Goal: Task Accomplishment & Management: Manage account settings

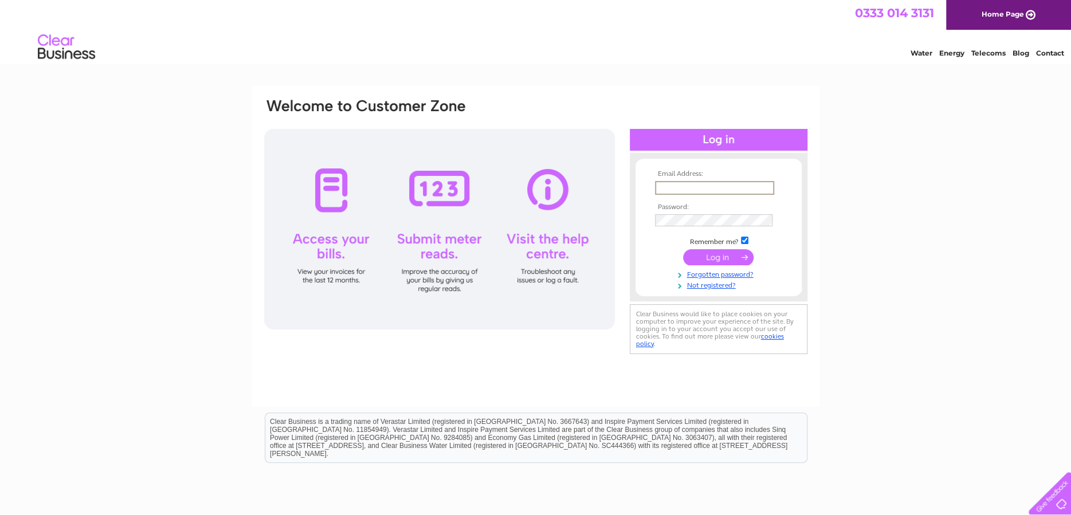
click at [714, 187] on input "text" at bounding box center [714, 188] width 119 height 14
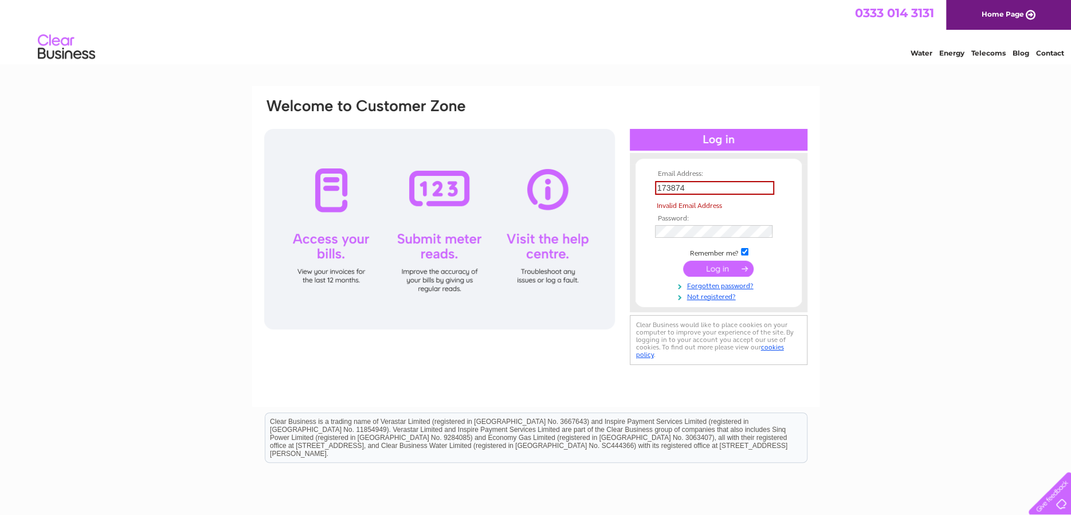
click at [710, 256] on tbody "Email Address: 173874 Invalid Email Address Password: Remember me?" at bounding box center [718, 235] width 133 height 131
click at [702, 187] on input "173874" at bounding box center [714, 188] width 119 height 14
type input "1"
click at [683, 190] on input "text" at bounding box center [714, 188] width 119 height 14
drag, startPoint x: 683, startPoint y: 190, endPoint x: 670, endPoint y: 189, distance: 13.3
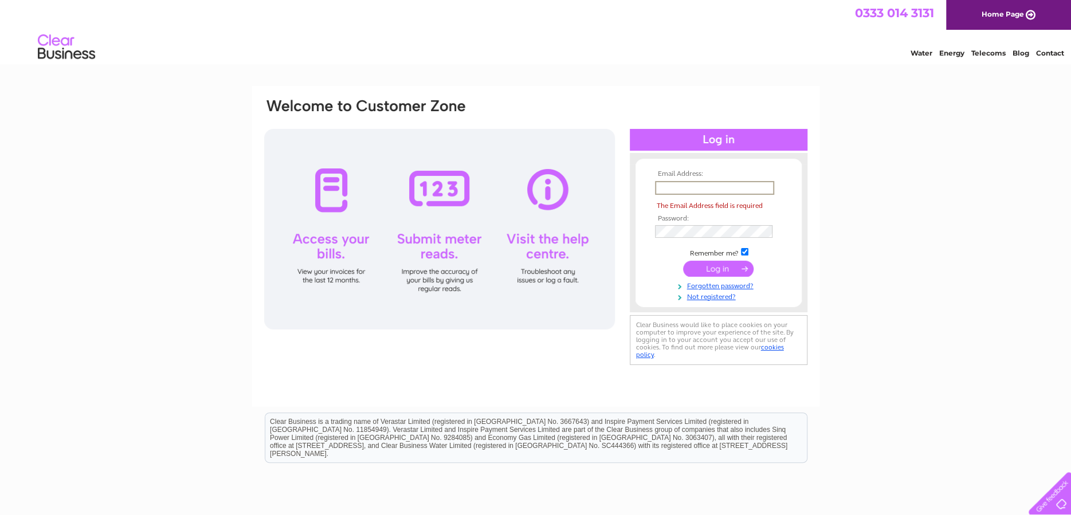
paste input "accounts@northgatehealthcare.co.uk"
type input "accounts@northgatehealthcare.co.uk"
click at [724, 221] on tbody "Email Address: accounts@northgatehealthcare.co.uk The Email Address field is re…" at bounding box center [718, 235] width 133 height 131
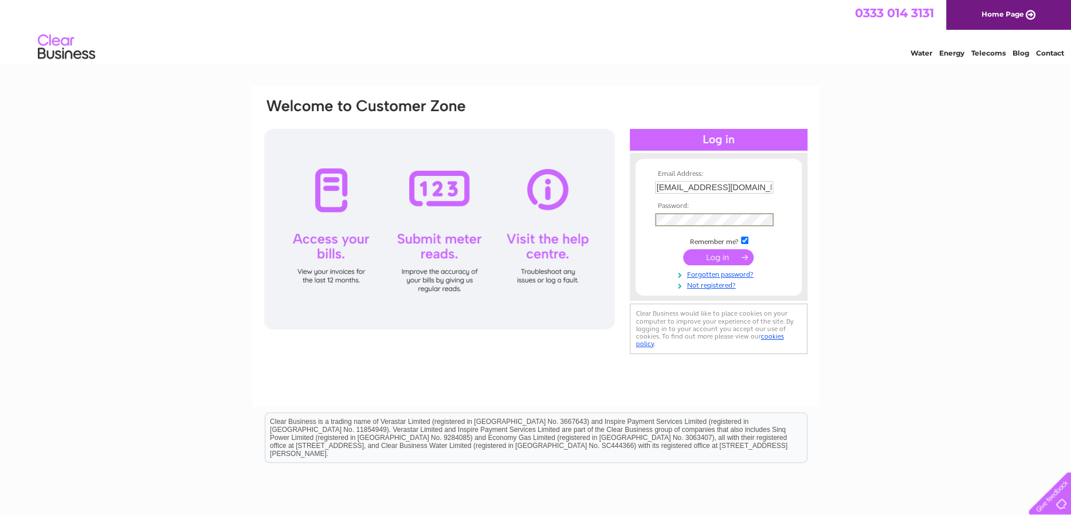
click at [756, 95] on div "Email Address: accounts@northgatehealthcare.co.uk Password: Forgotten password?" at bounding box center [535, 246] width 567 height 321
click at [702, 259] on input "submit" at bounding box center [718, 256] width 70 height 16
click at [783, 96] on div "Email Address: accounts@northgatehealthcare.co.uk Password: Forgotten password?" at bounding box center [535, 246] width 567 height 321
click at [724, 254] on input "submit" at bounding box center [718, 256] width 70 height 16
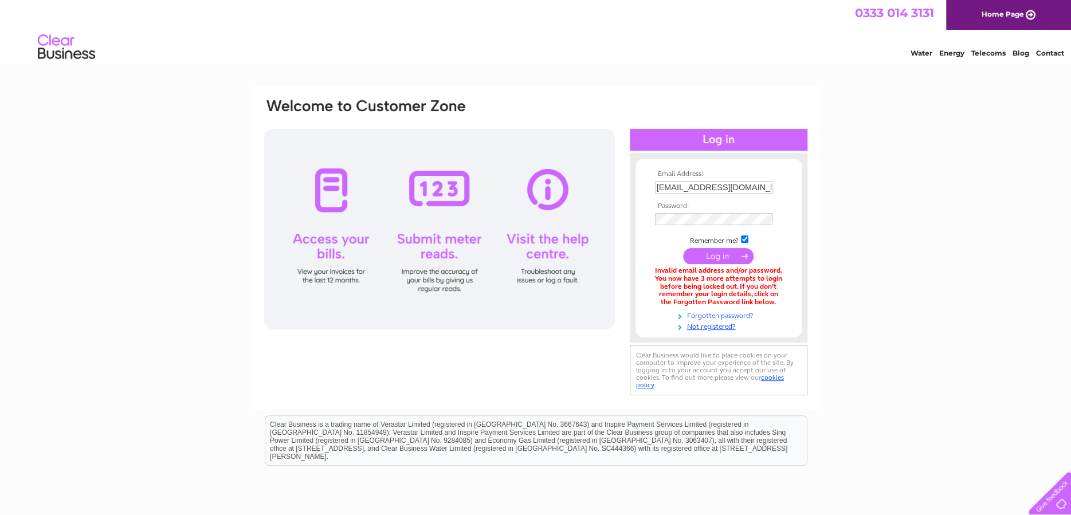
click at [727, 313] on link "Forgotten password?" at bounding box center [720, 314] width 130 height 11
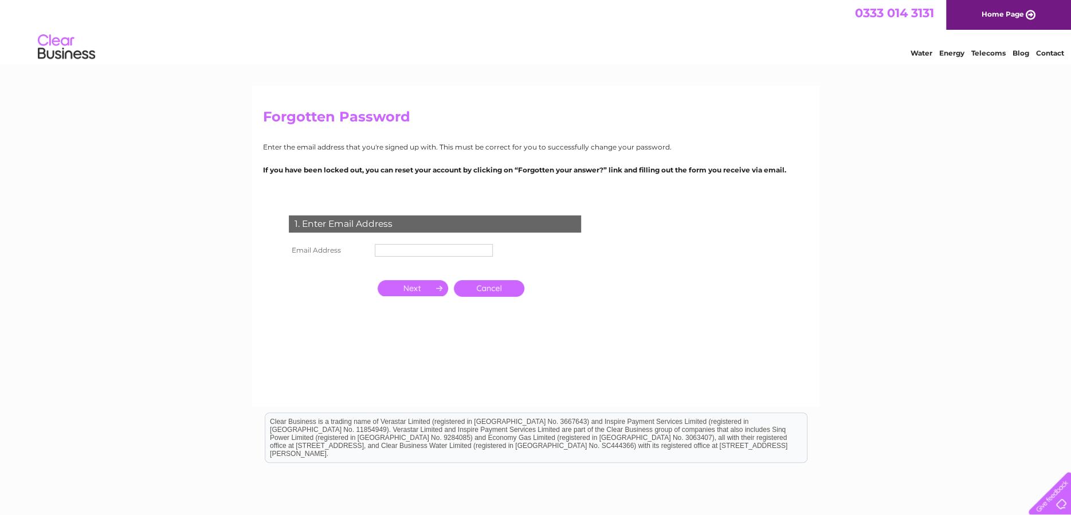
click at [448, 253] on input "text" at bounding box center [434, 250] width 118 height 13
type input "[EMAIL_ADDRESS][DOMAIN_NAME]"
click at [408, 289] on input "button" at bounding box center [413, 288] width 70 height 16
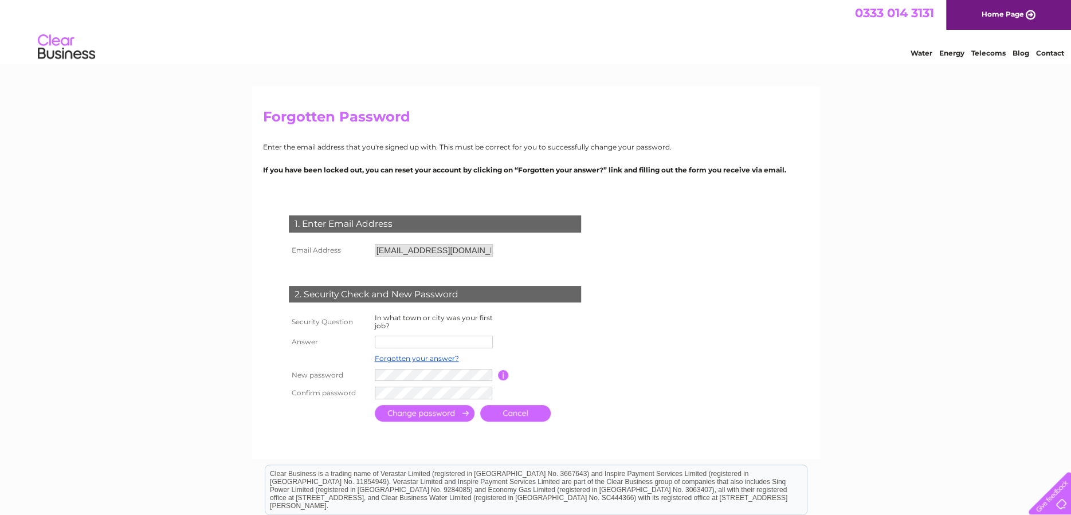
click at [400, 343] on input "text" at bounding box center [434, 342] width 118 height 13
type input "Wolverhampton"
drag, startPoint x: 635, startPoint y: 316, endPoint x: 630, endPoint y: 318, distance: 6.2
click at [635, 316] on form "1. Enter Email Address Email Address accounts@northgatehealthcare.co.uk Cancel" at bounding box center [536, 321] width 546 height 256
click at [407, 409] on input "submit" at bounding box center [425, 414] width 100 height 17
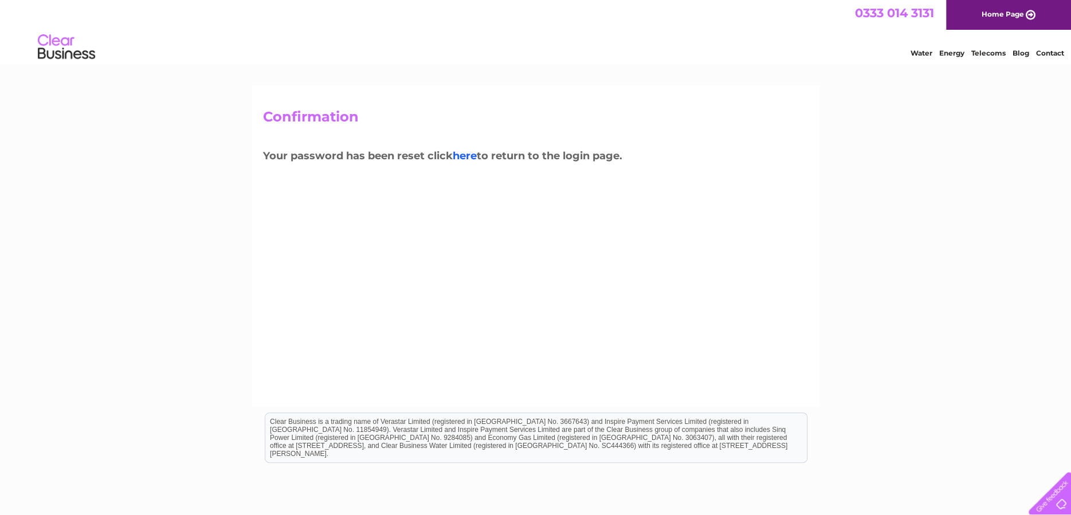
click at [474, 155] on link "here" at bounding box center [465, 156] width 24 height 13
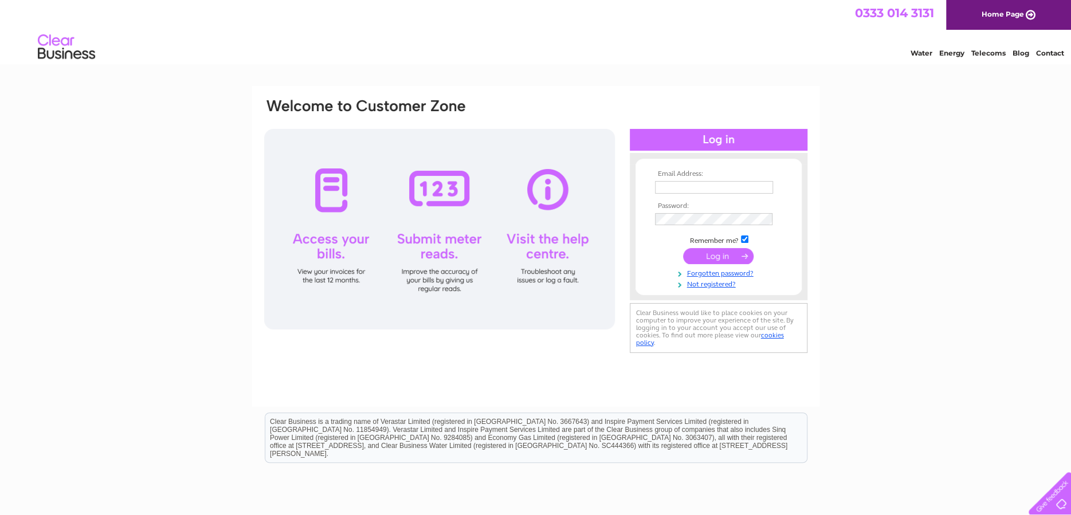
type input "[EMAIL_ADDRESS][DOMAIN_NAME]"
click at [720, 258] on input "submit" at bounding box center [718, 257] width 70 height 16
click at [715, 255] on input "submit" at bounding box center [718, 256] width 70 height 16
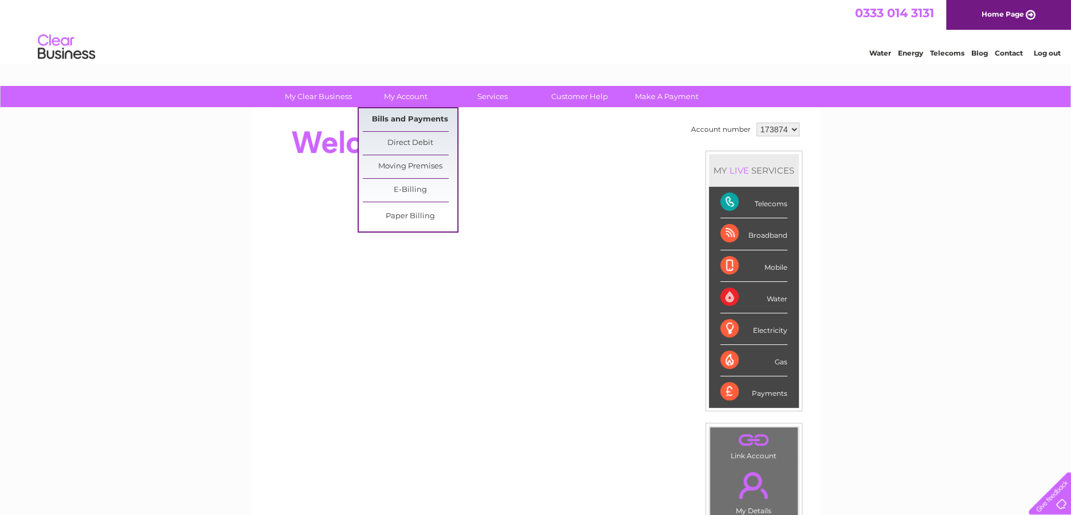
click at [414, 113] on link "Bills and Payments" at bounding box center [410, 119] width 95 height 23
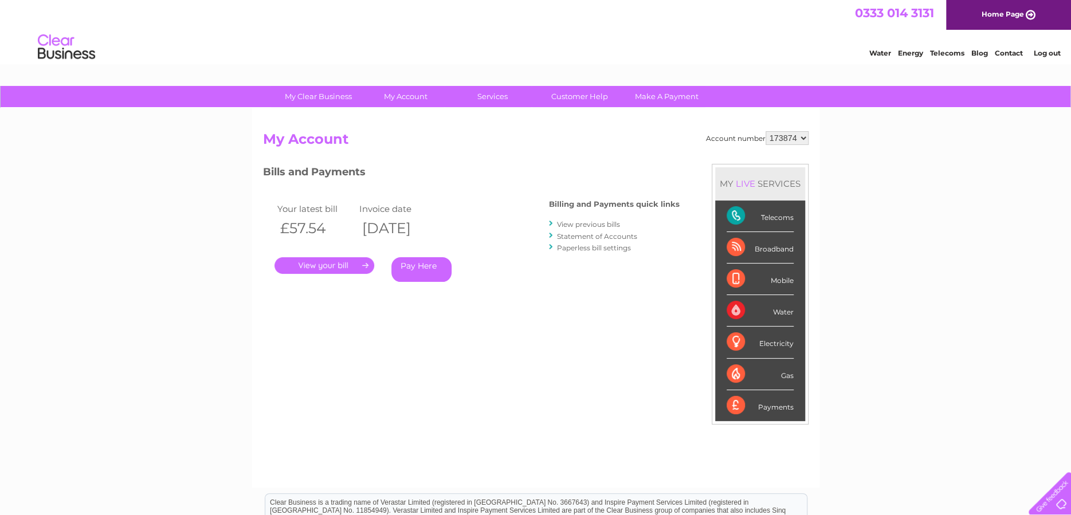
click at [326, 262] on link "." at bounding box center [324, 265] width 100 height 17
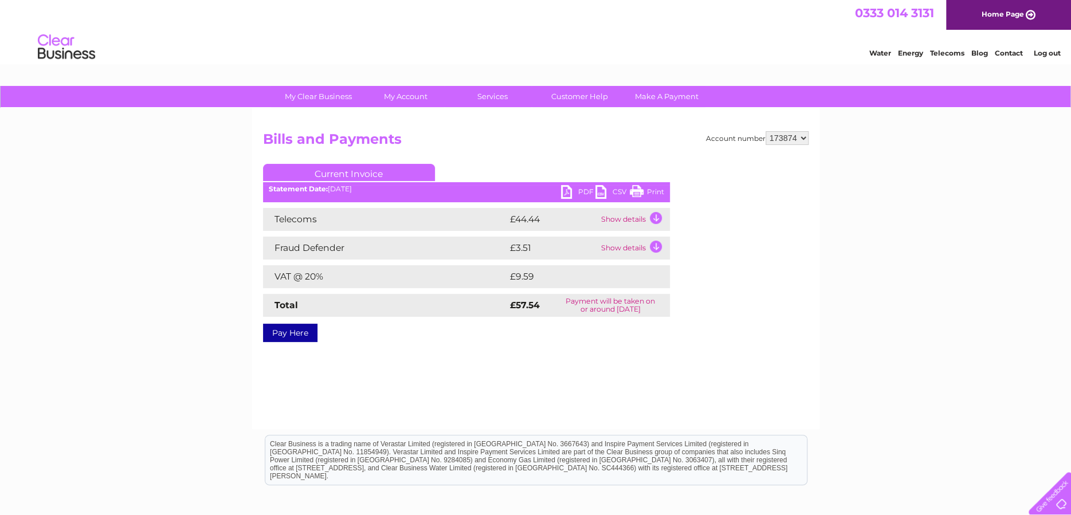
click at [576, 188] on link "PDF" at bounding box center [578, 193] width 34 height 17
